Goal: Transaction & Acquisition: Download file/media

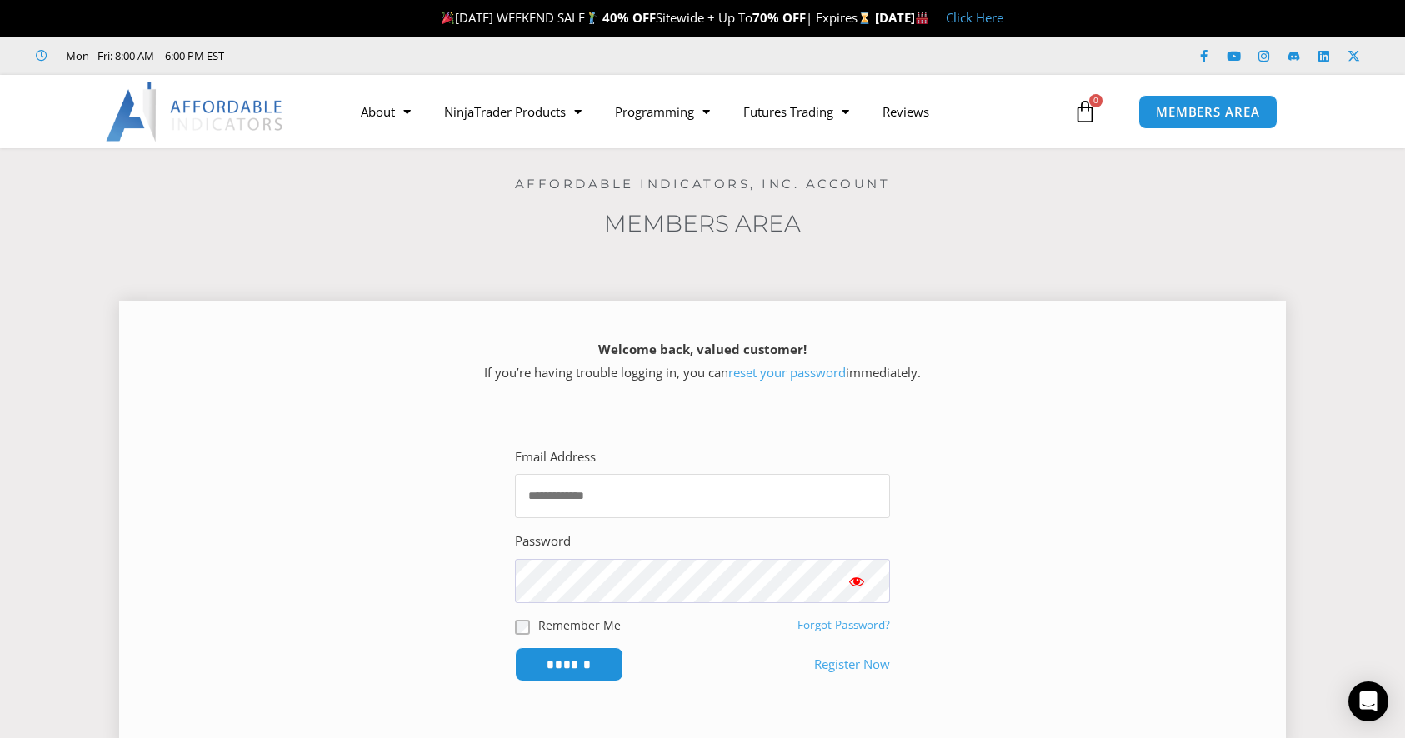
click at [627, 499] on input "Email Address" at bounding box center [702, 496] width 375 height 44
type input "**********"
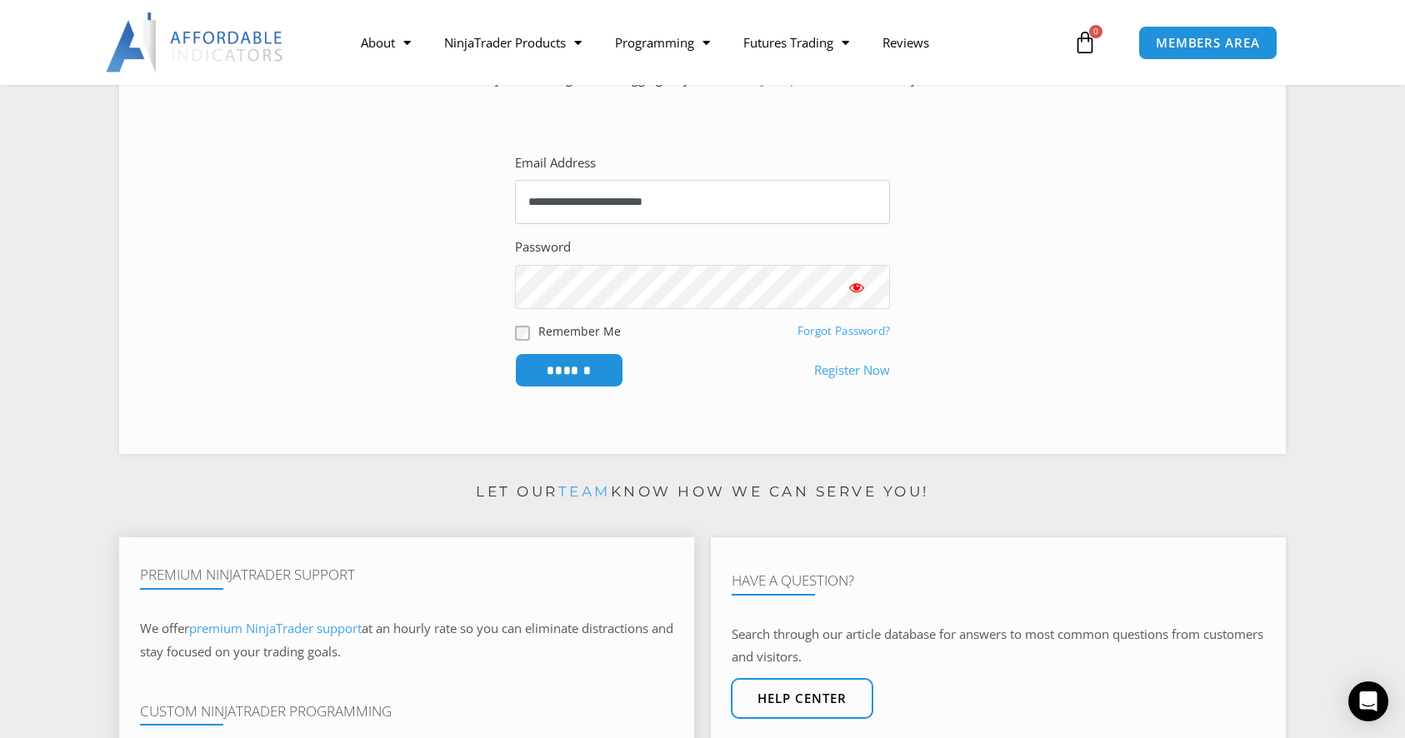
scroll to position [332, 0]
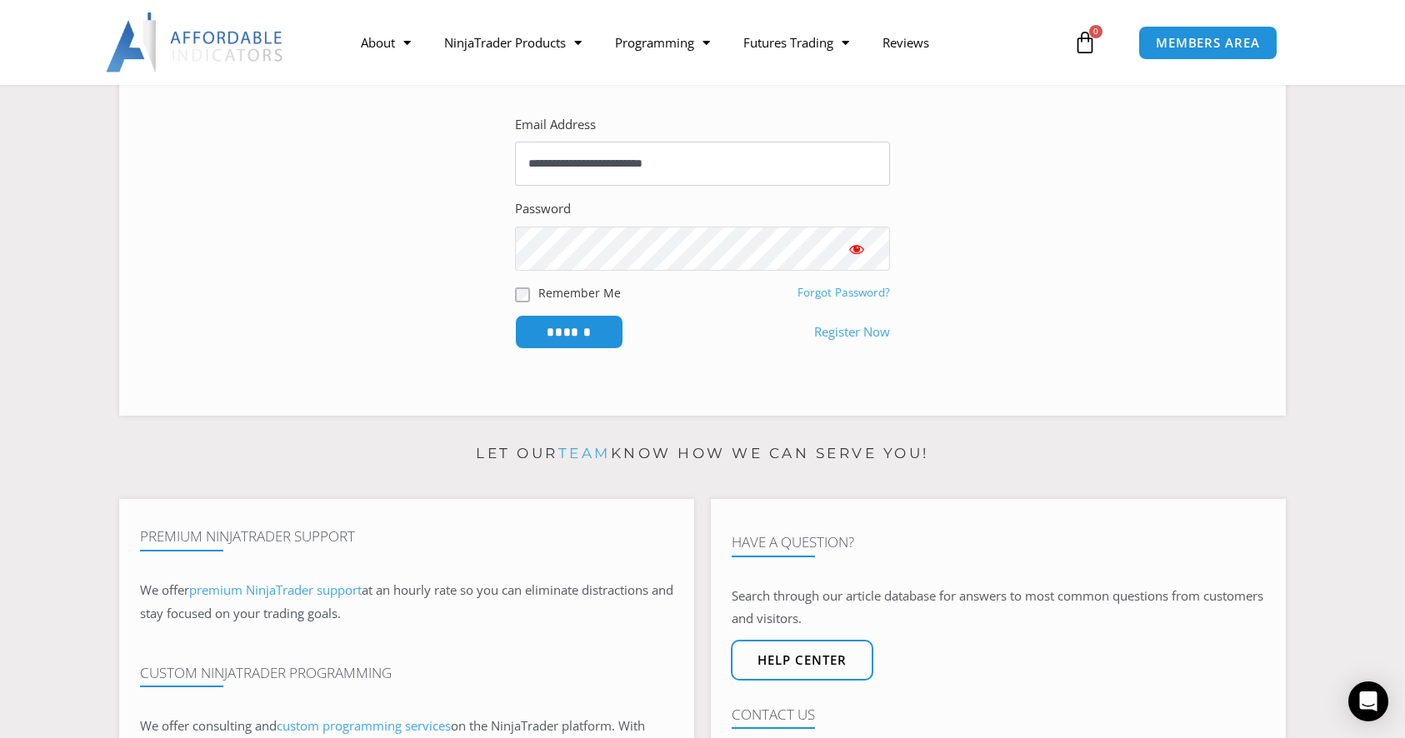
click at [515, 315] on input "******" at bounding box center [569, 332] width 108 height 34
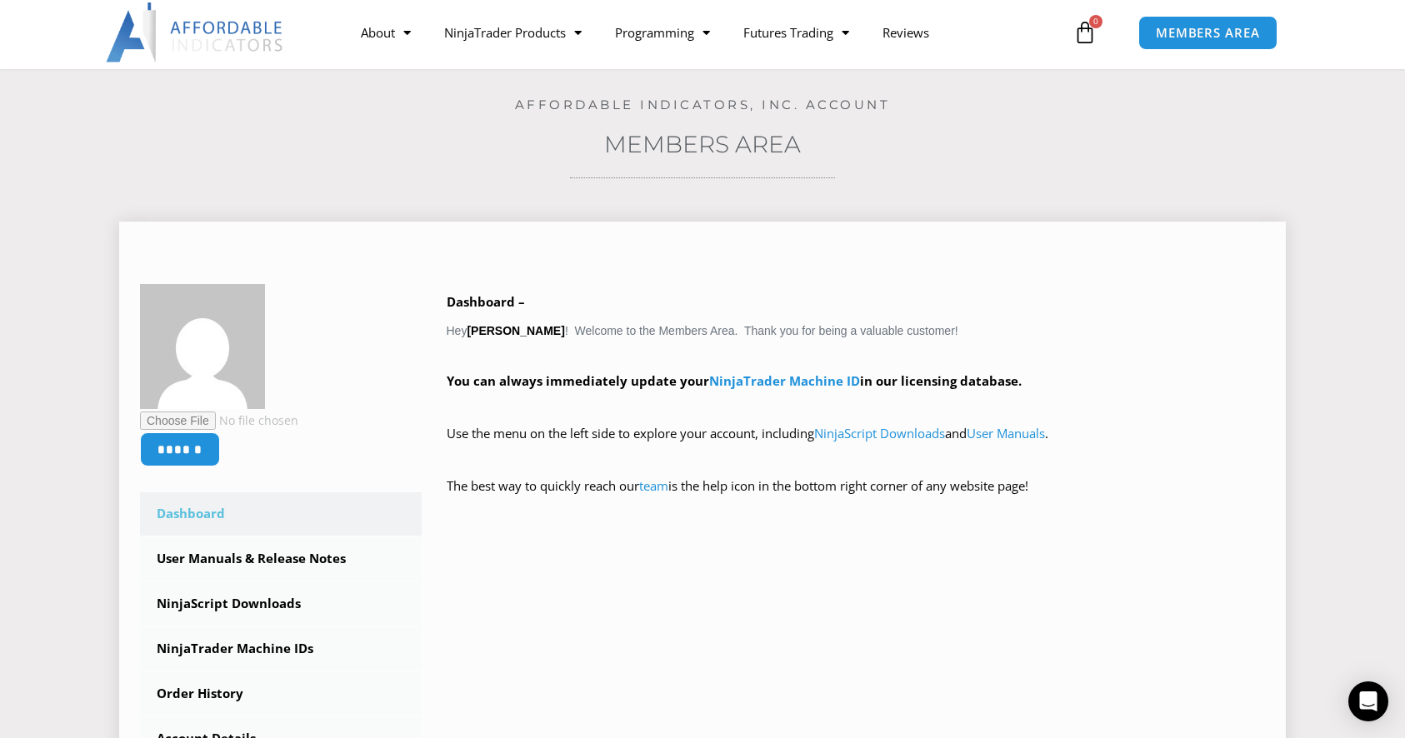
scroll to position [111, 0]
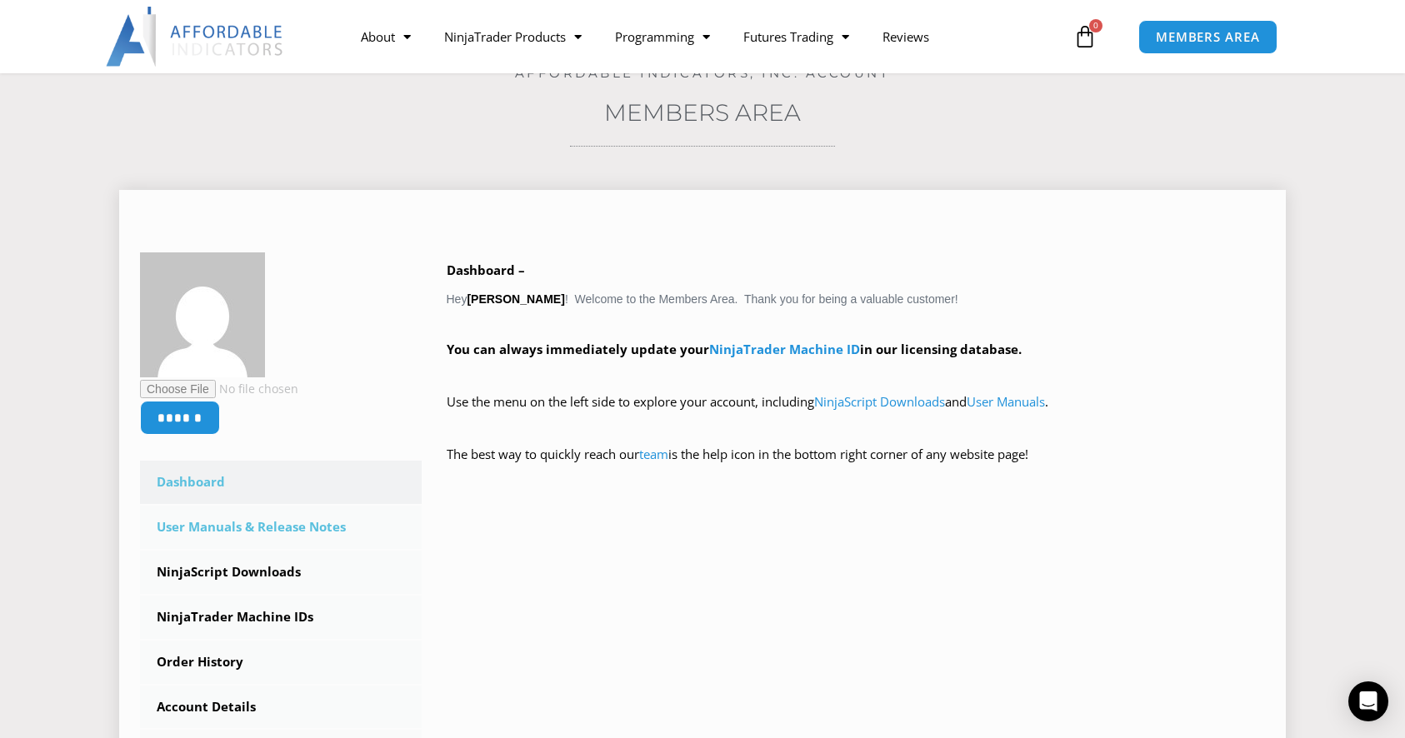
click at [285, 522] on link "User Manuals & Release Notes" at bounding box center [281, 527] width 282 height 43
click at [232, 620] on link "NinjaTrader Machine IDs" at bounding box center [281, 617] width 282 height 43
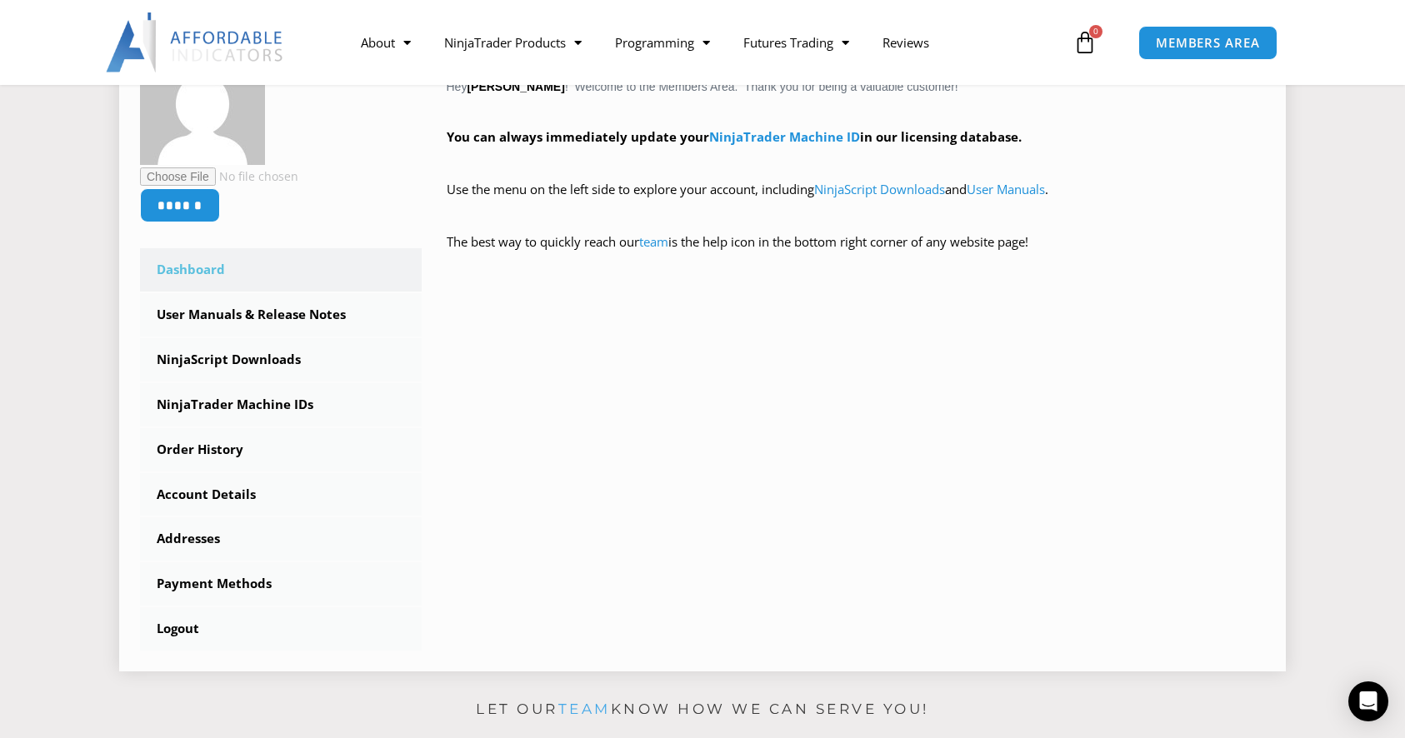
scroll to position [332, 0]
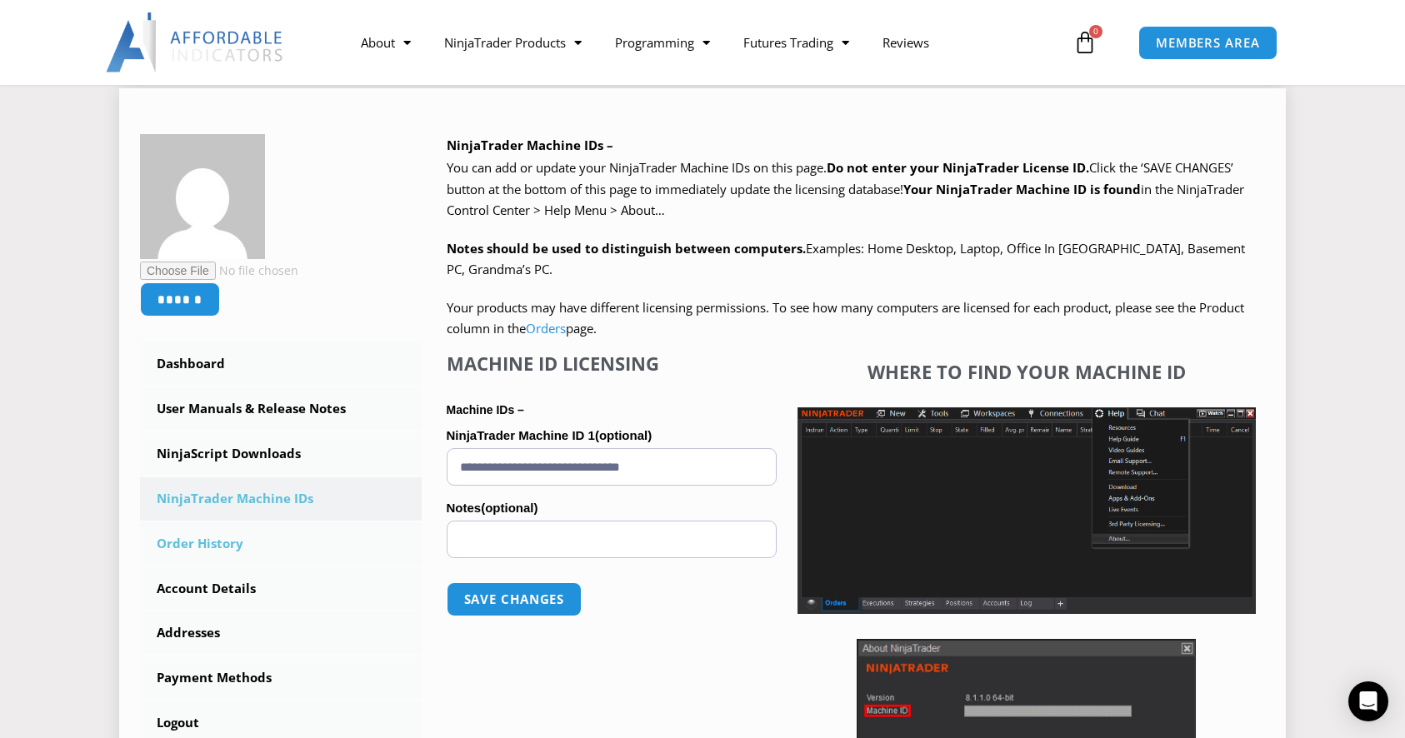
scroll to position [222, 0]
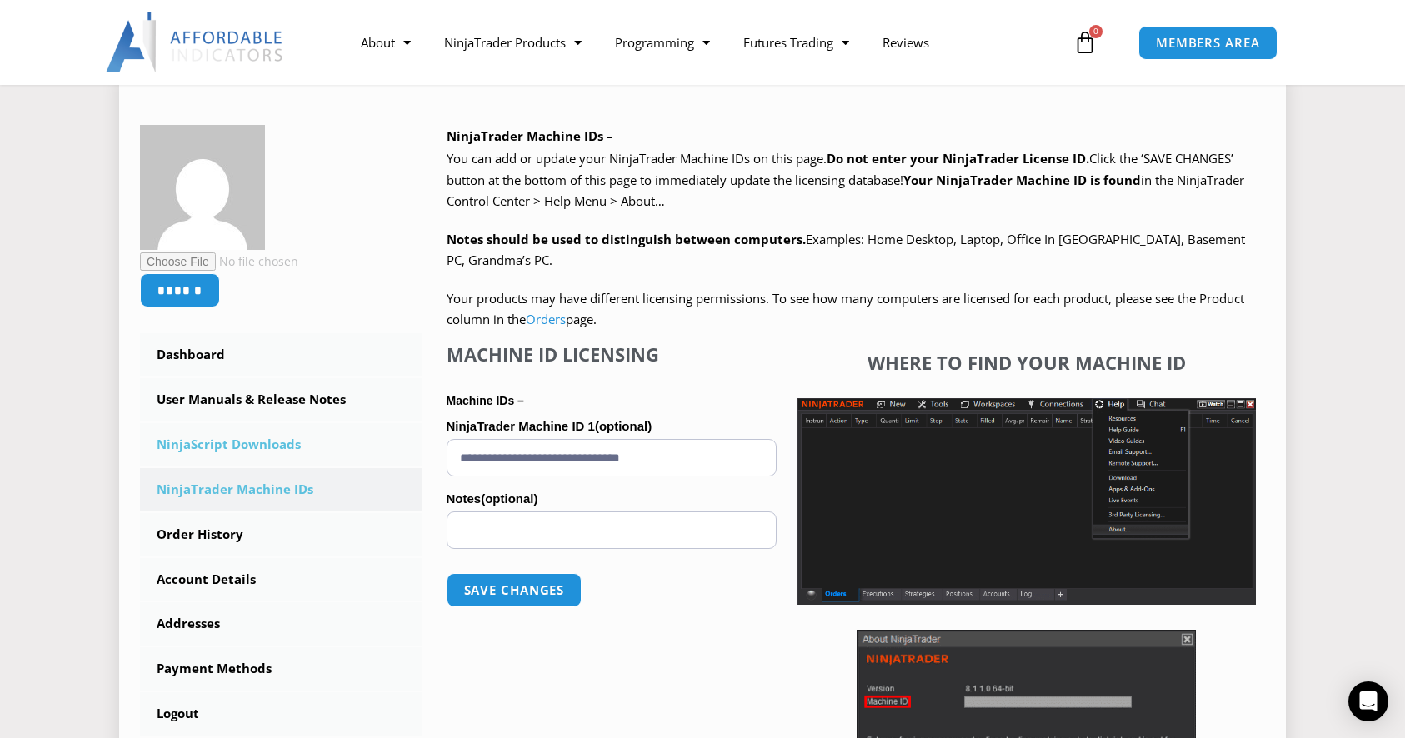
click at [261, 458] on link "NinjaScript Downloads" at bounding box center [281, 444] width 282 height 43
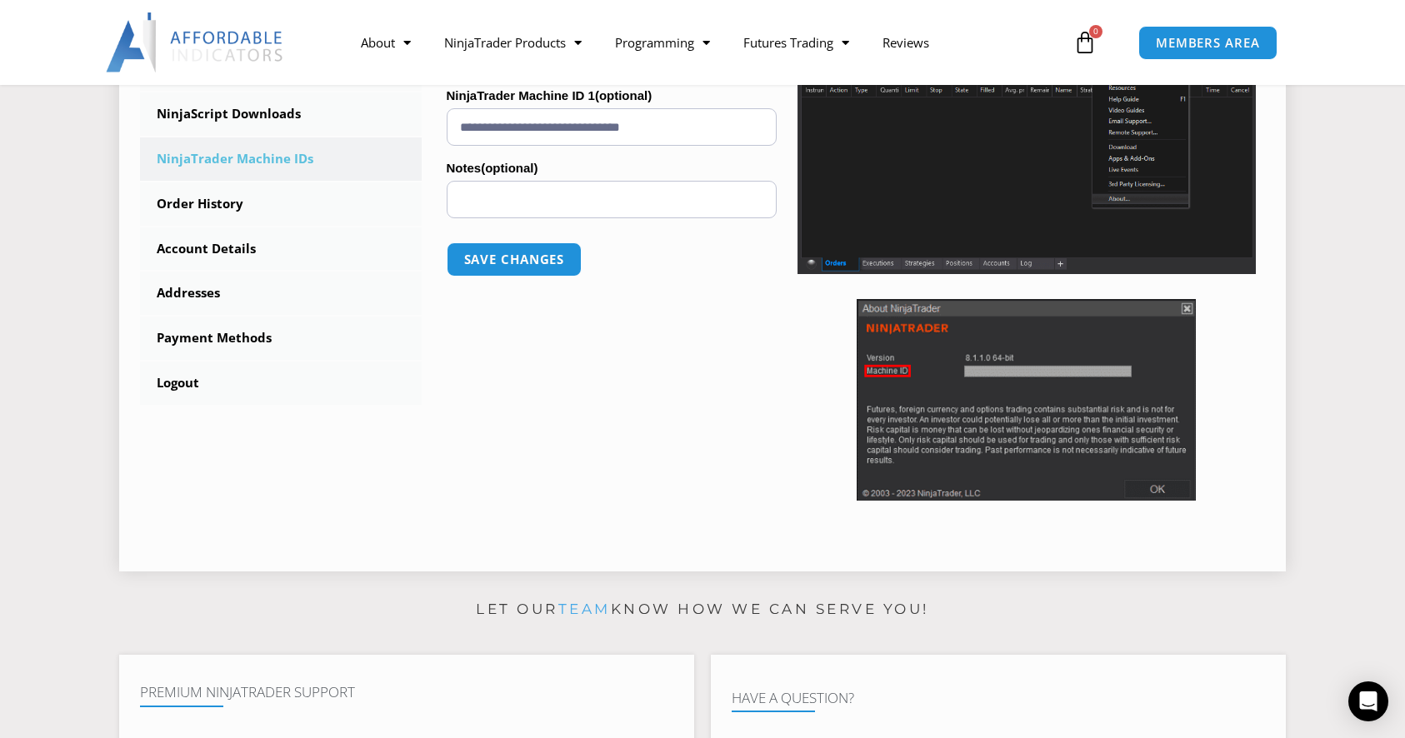
scroll to position [554, 0]
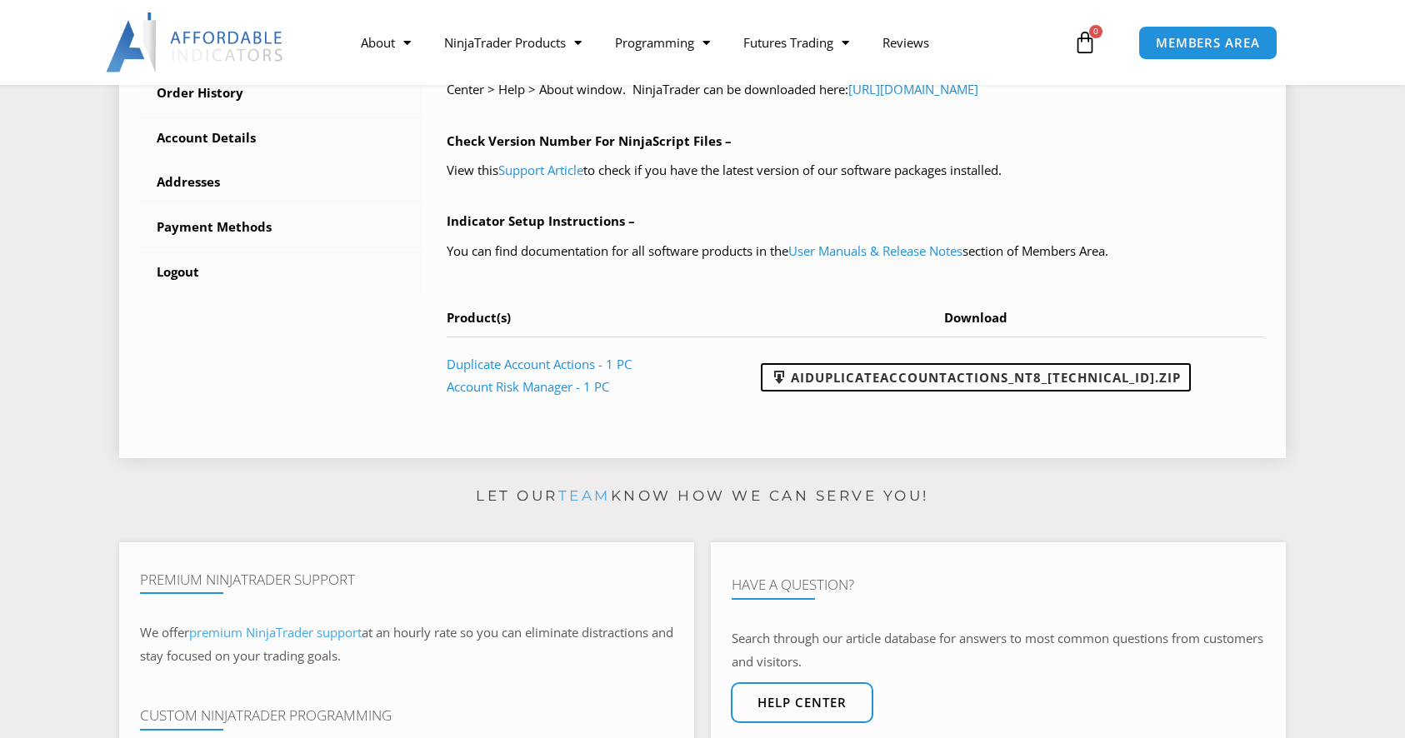
scroll to position [664, 0]
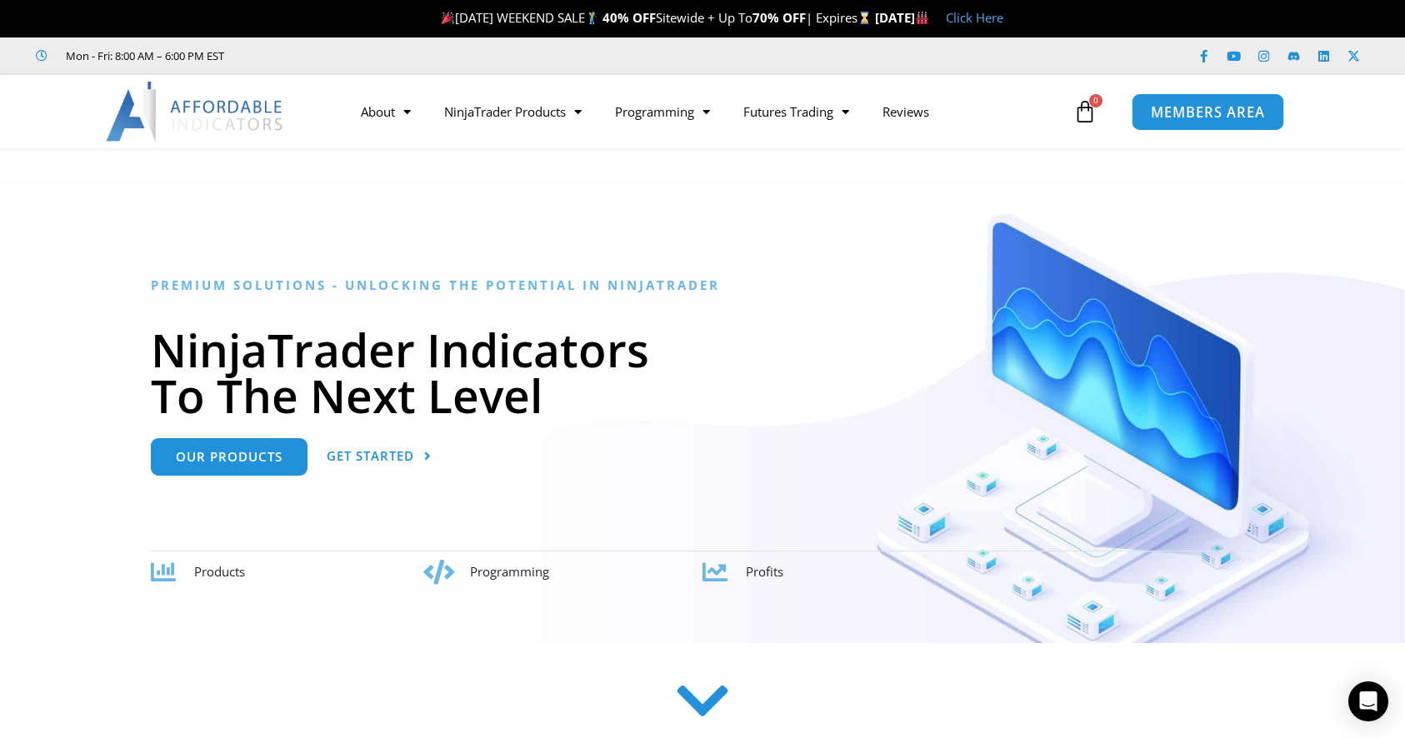
click at [1182, 112] on span "MEMBERS AREA" at bounding box center [1208, 112] width 114 height 14
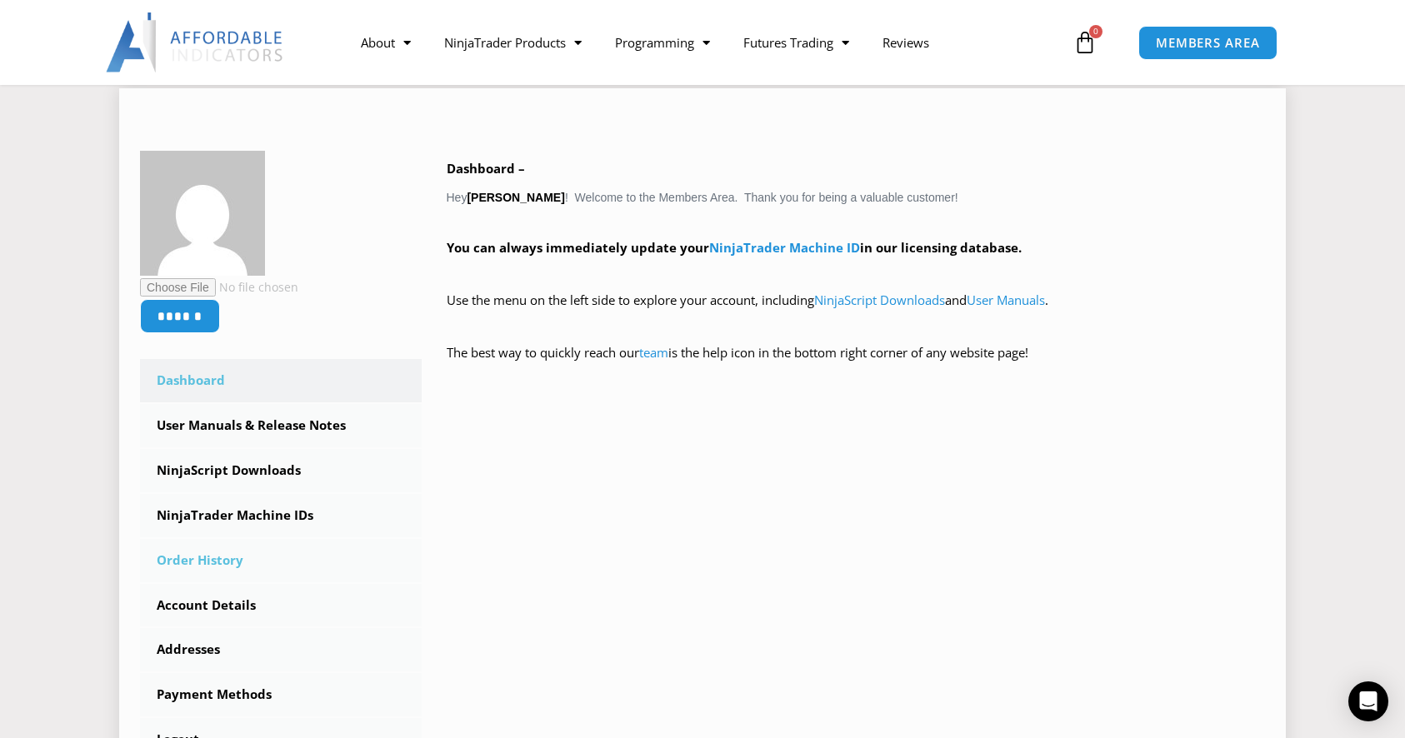
scroll to position [222, 0]
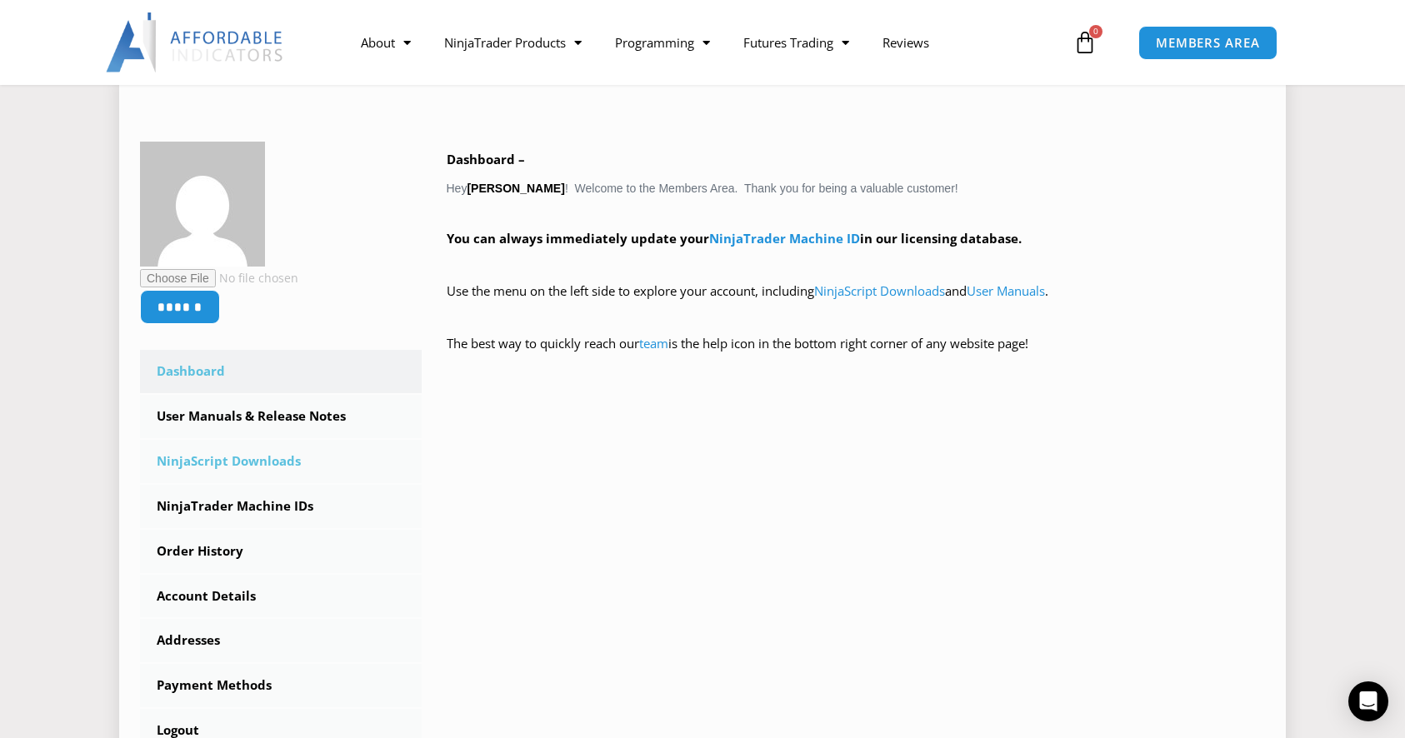
click at [280, 457] on link "NinjaScript Downloads" at bounding box center [281, 461] width 282 height 43
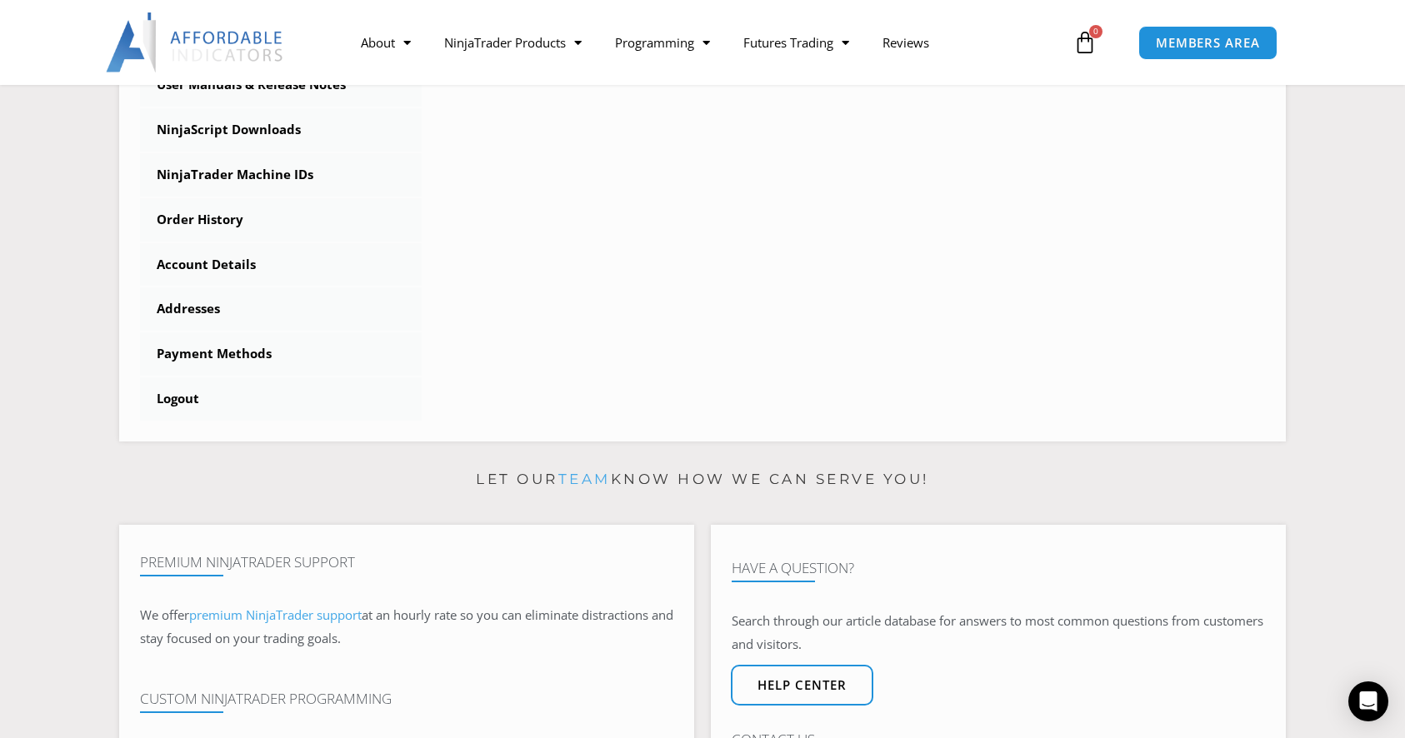
scroll to position [554, 0]
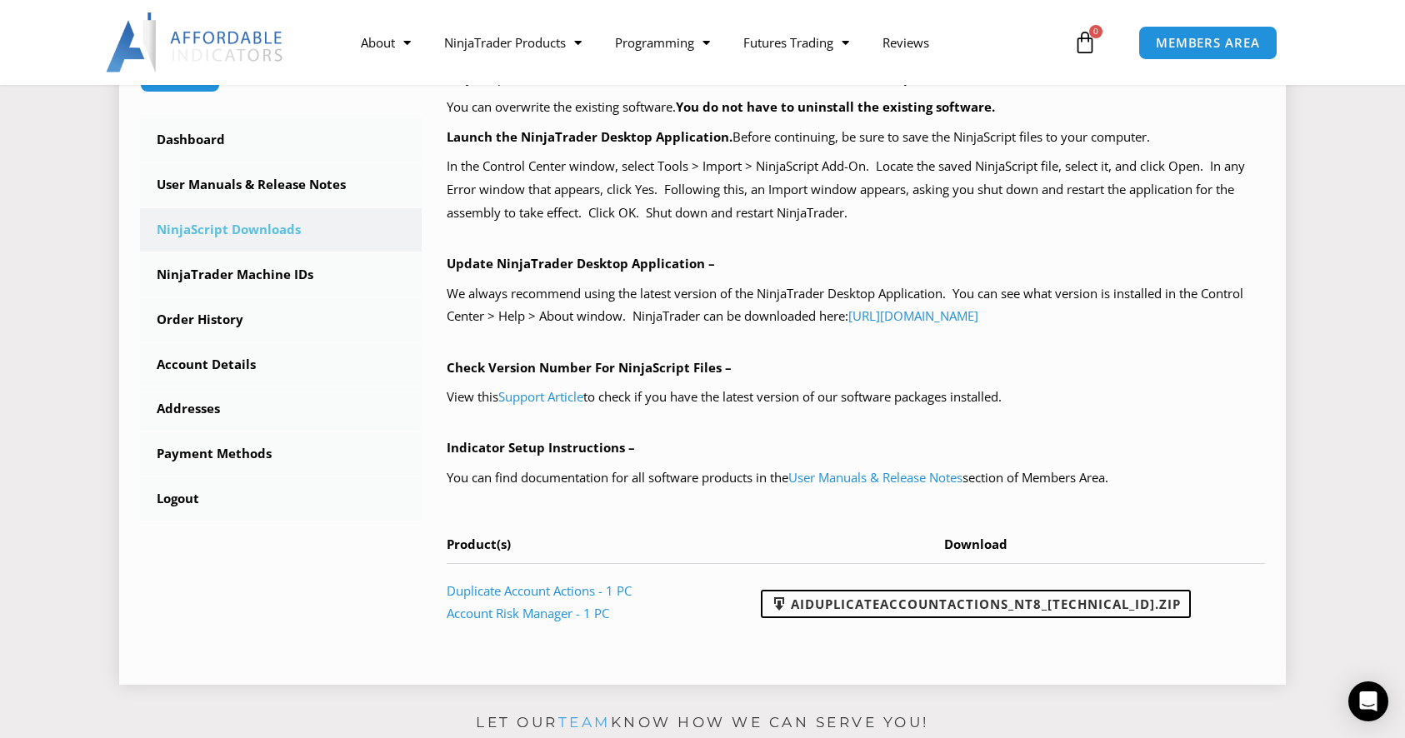
scroll to position [443, 0]
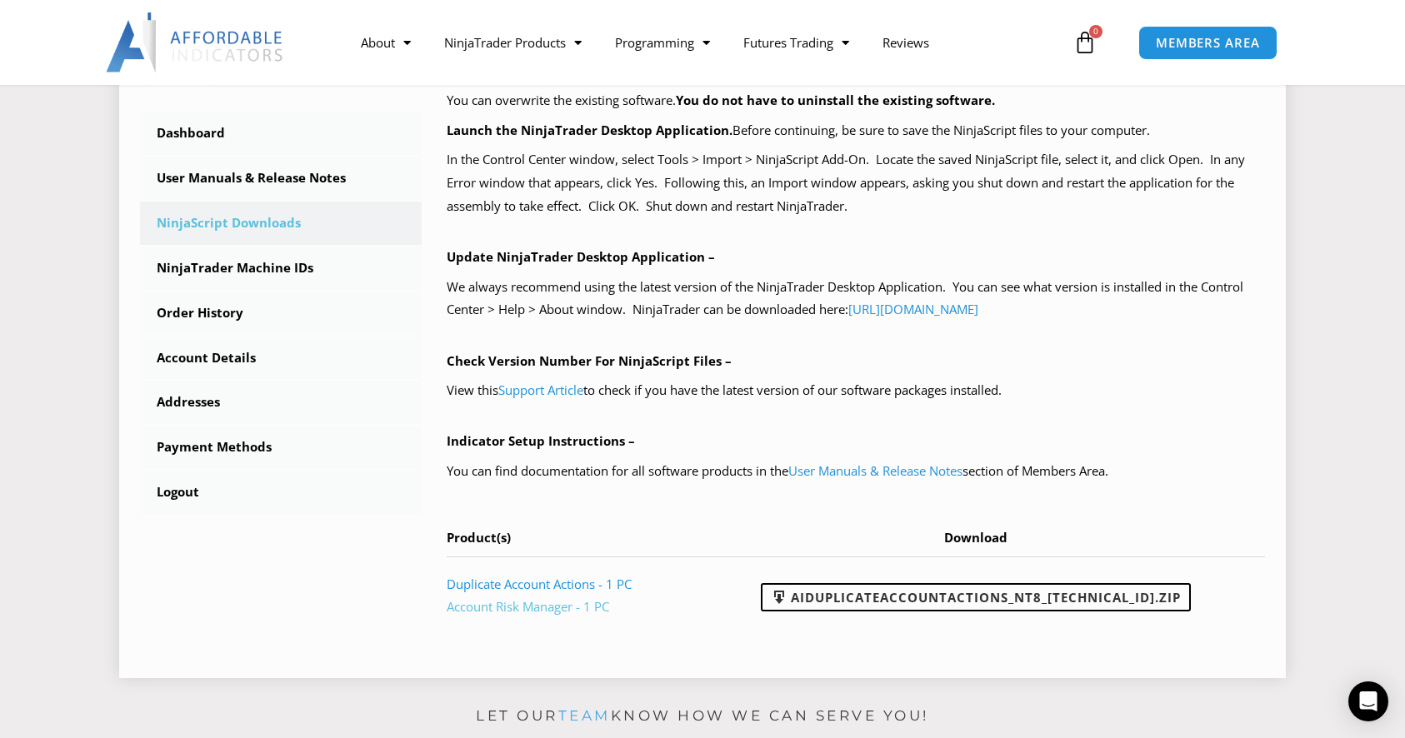
click at [510, 612] on link "Account Risk Manager - 1 PC" at bounding box center [528, 606] width 162 height 17
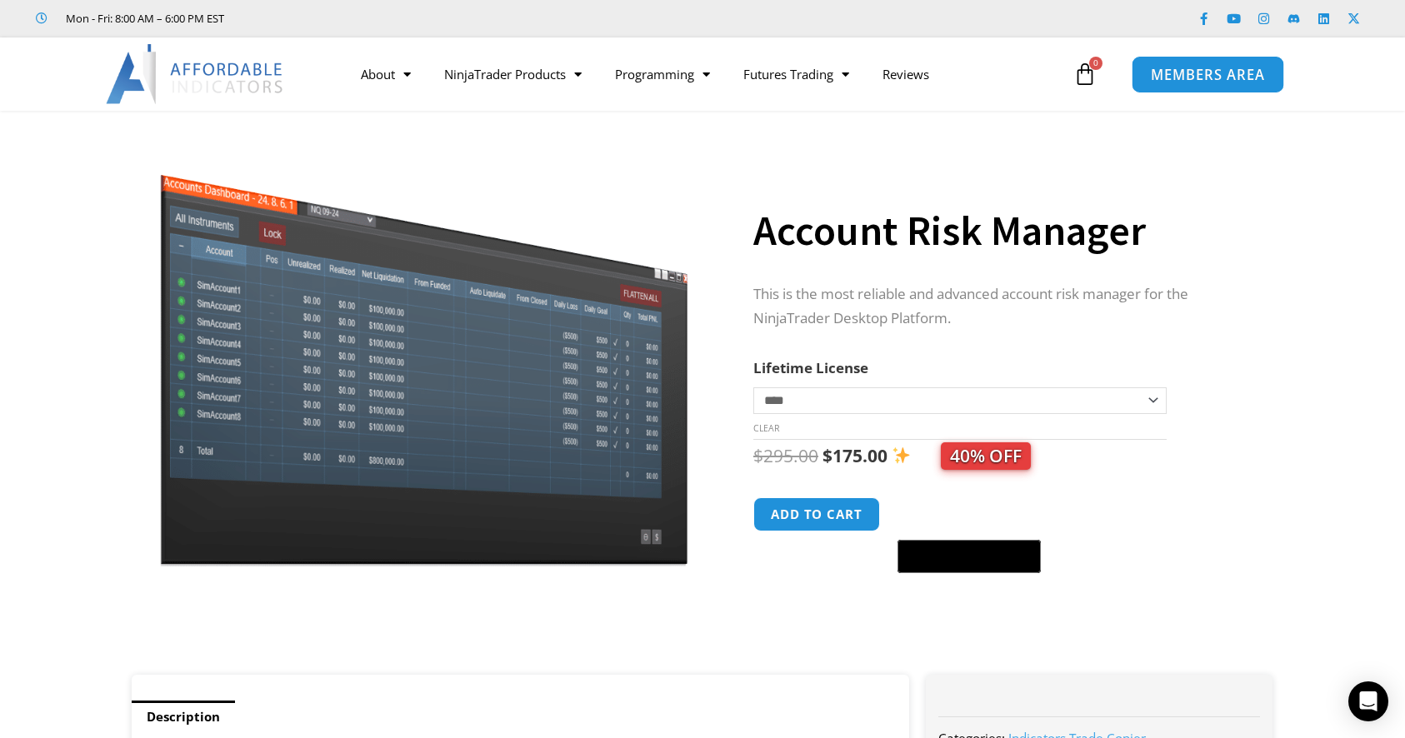
click at [1192, 79] on span "MEMBERS AREA" at bounding box center [1208, 74] width 114 height 14
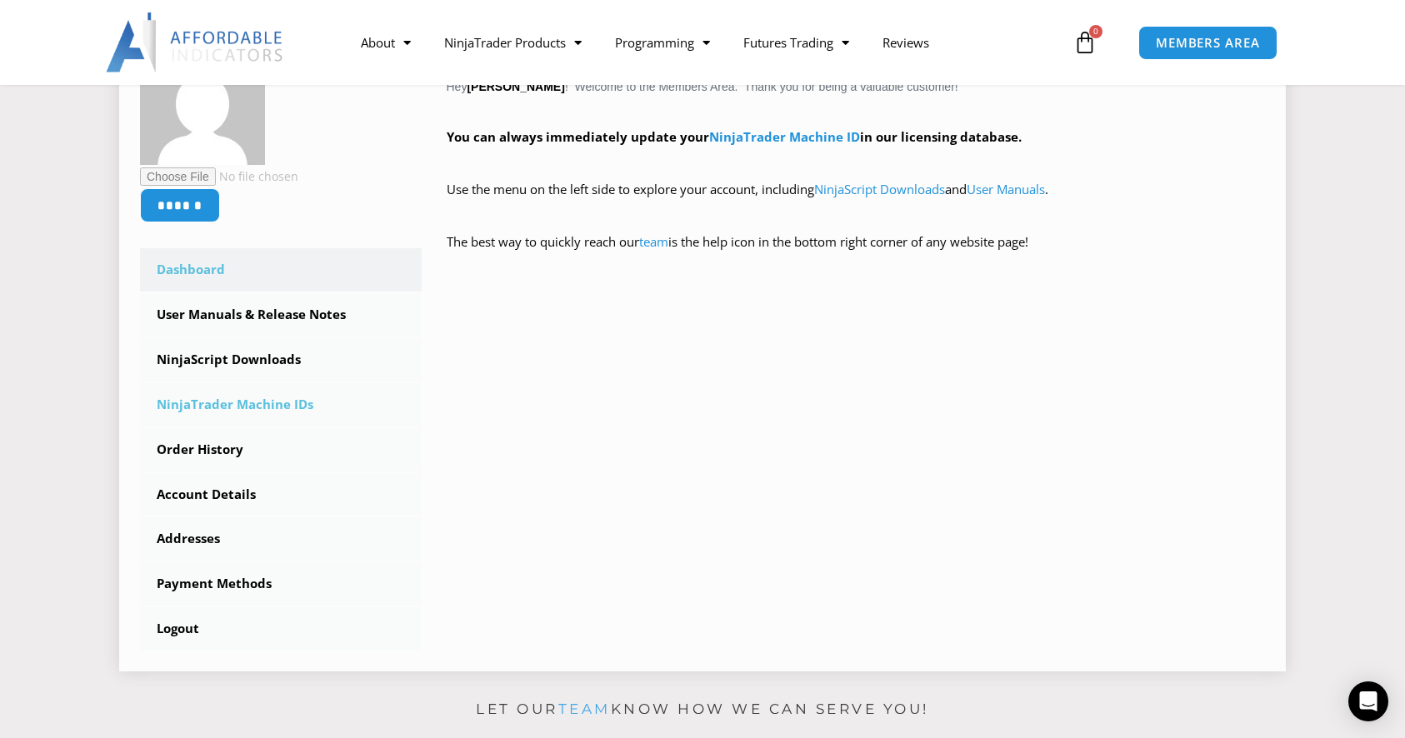
scroll to position [332, 0]
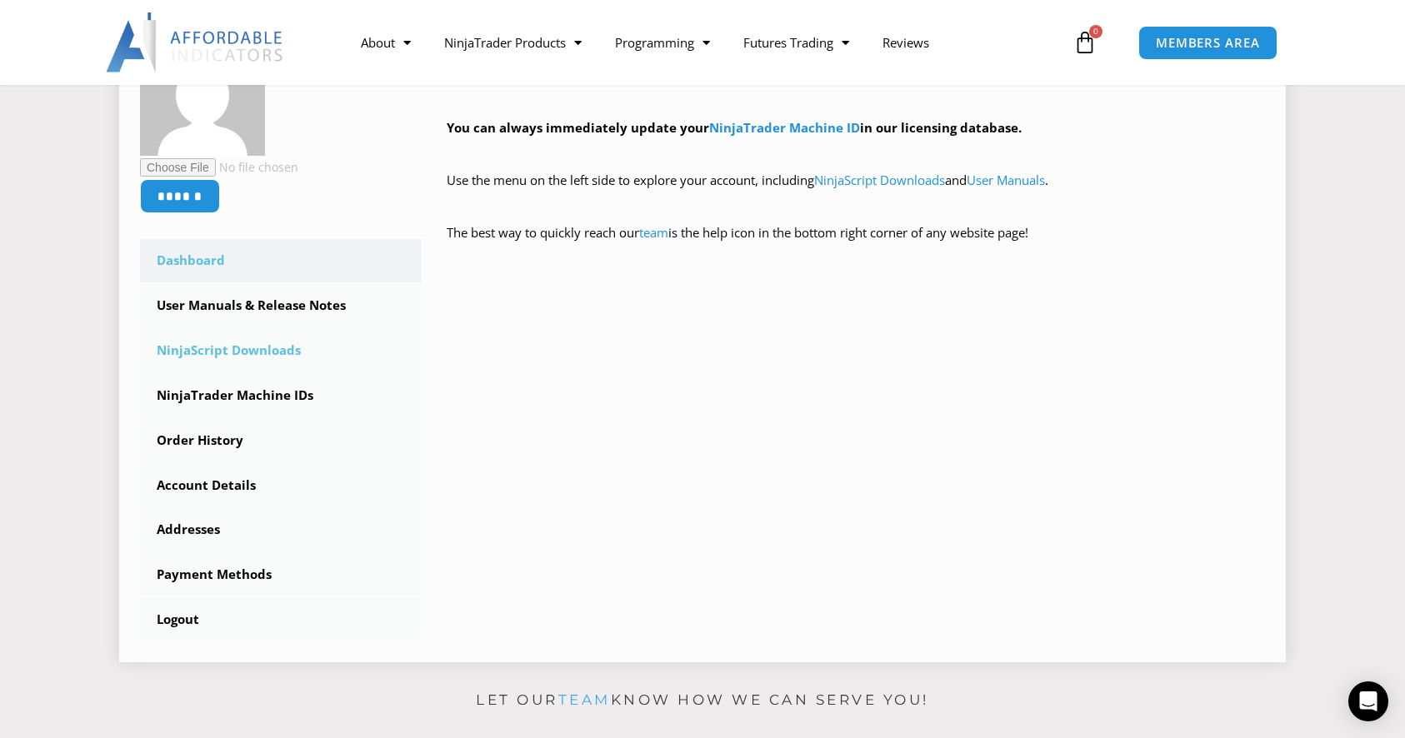
click at [236, 347] on link "NinjaScript Downloads" at bounding box center [281, 350] width 282 height 43
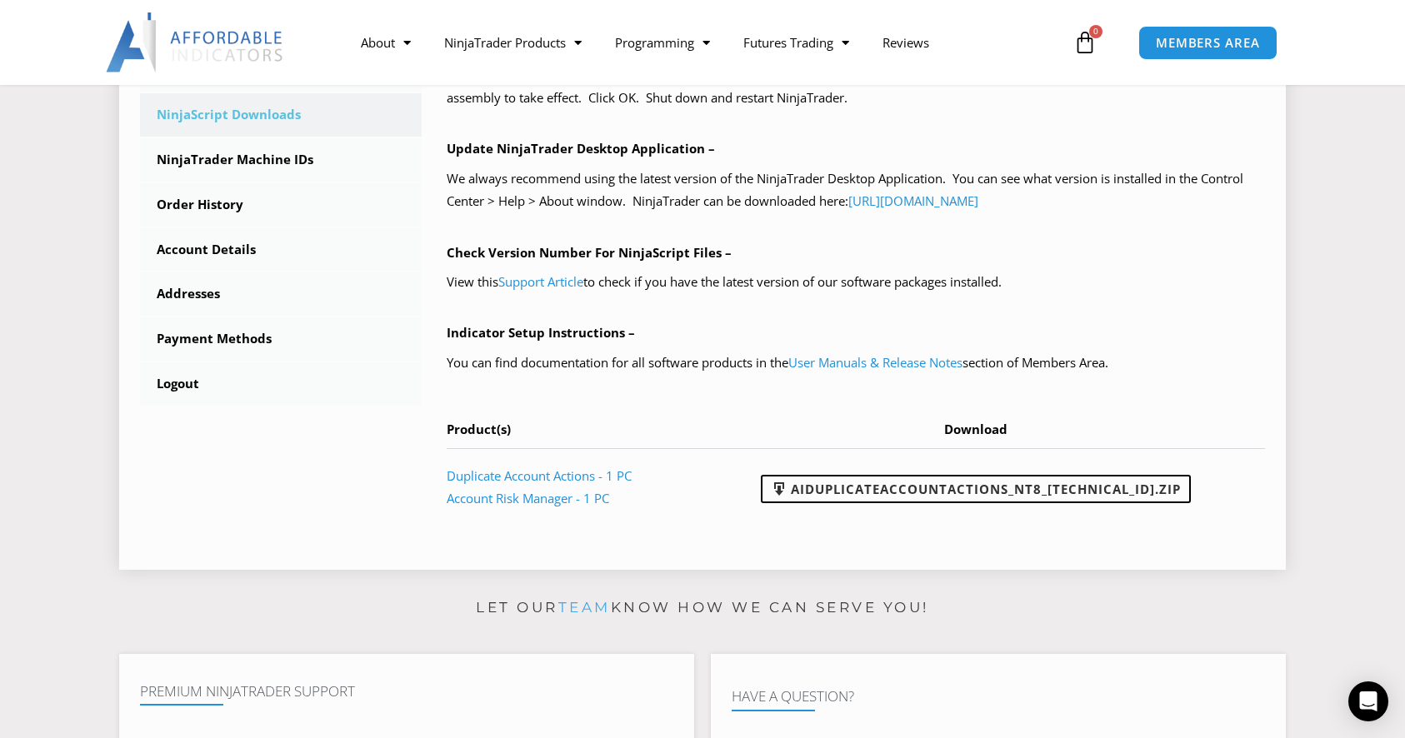
scroll to position [554, 0]
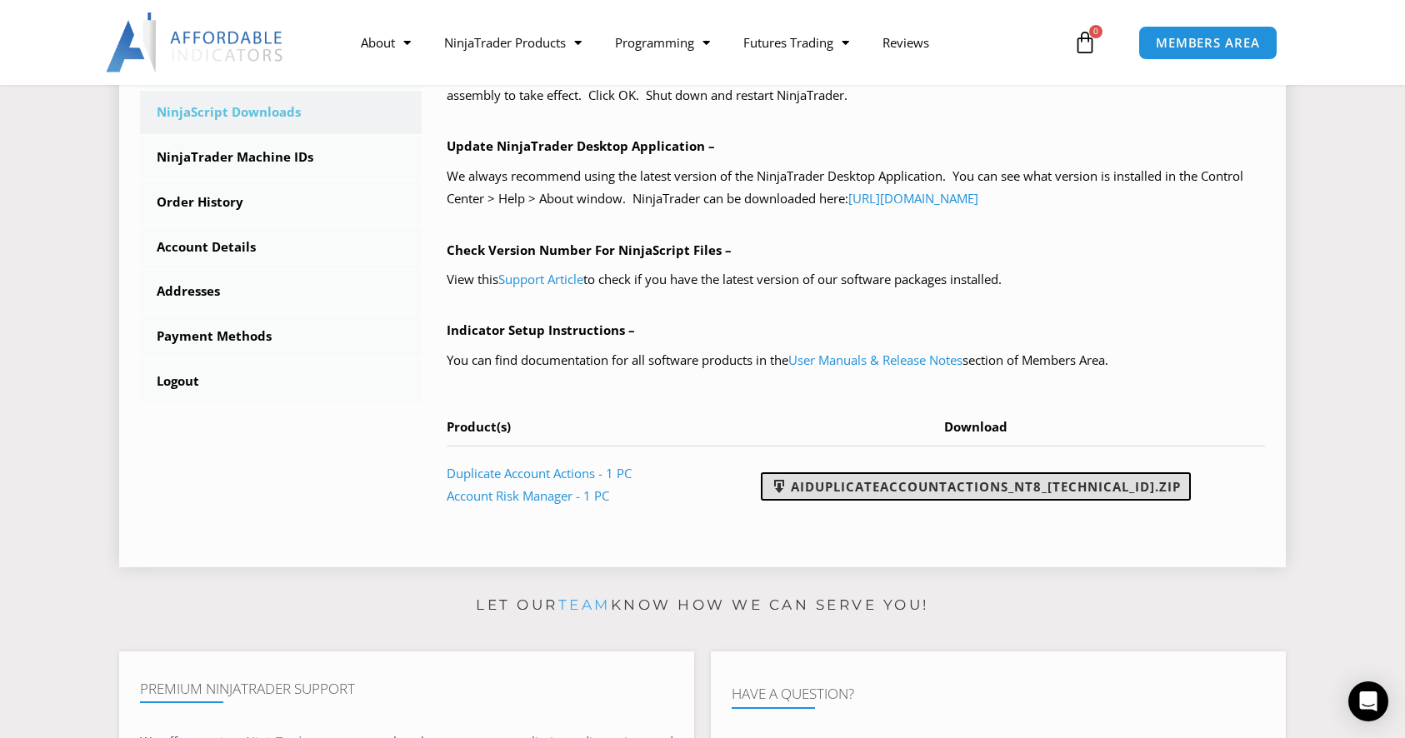
click at [860, 485] on link "AIDuplicateAccountActions_NT8_[TECHNICAL_ID].zip" at bounding box center [976, 486] width 430 height 28
